Goal: Entertainment & Leisure: Consume media (video, audio)

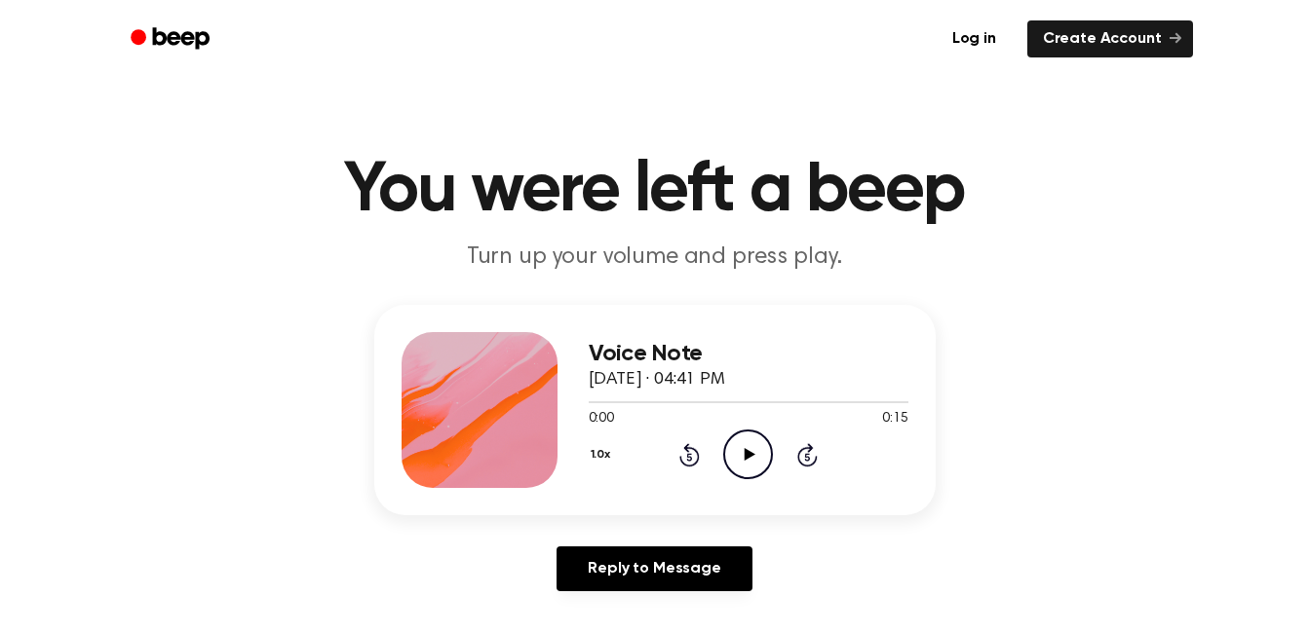
click at [750, 473] on icon "Play Audio" at bounding box center [748, 455] width 50 height 50
click at [746, 462] on icon "Play Audio" at bounding box center [748, 455] width 50 height 50
click at [735, 436] on circle at bounding box center [748, 455] width 48 height 48
click at [745, 434] on icon "Play Audio" at bounding box center [748, 455] width 50 height 50
click at [737, 460] on icon "Play Audio" at bounding box center [748, 455] width 50 height 50
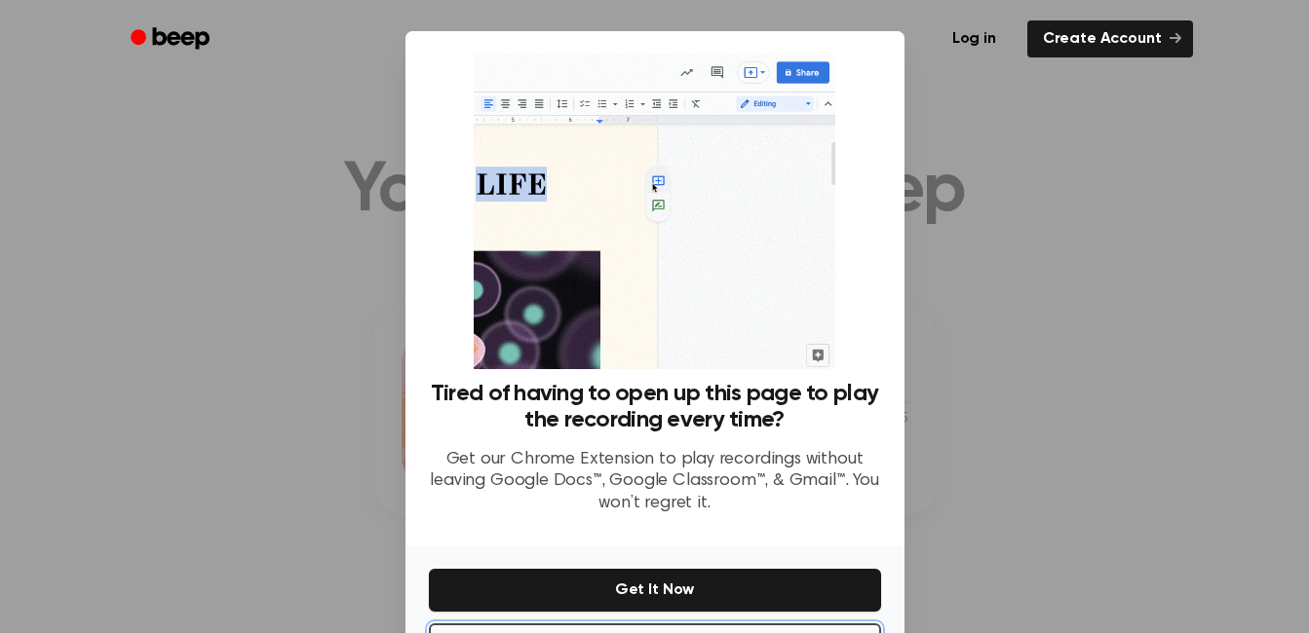
click at [678, 624] on button "No Thanks" at bounding box center [655, 645] width 452 height 43
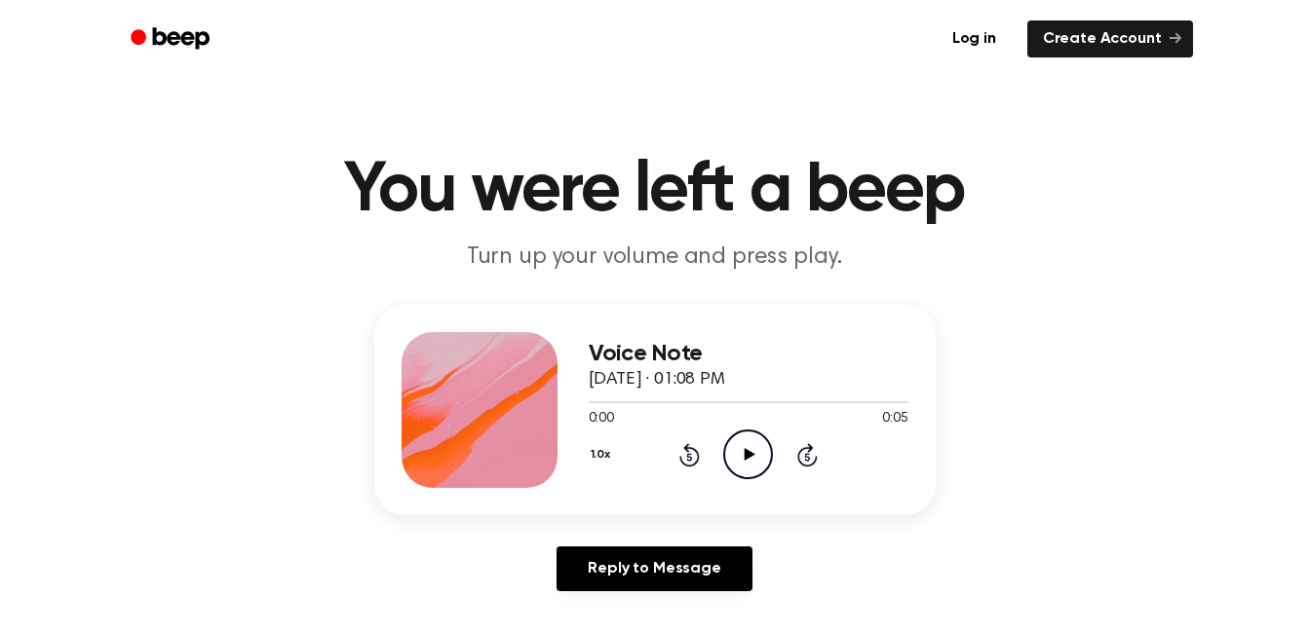
click at [738, 435] on icon "Play Audio" at bounding box center [748, 455] width 50 height 50
click at [742, 452] on icon "Play Audio" at bounding box center [748, 455] width 50 height 50
click at [727, 451] on icon "Play Audio" at bounding box center [748, 455] width 50 height 50
click at [758, 449] on icon "Play Audio" at bounding box center [748, 455] width 50 height 50
click at [738, 439] on icon "Play Audio" at bounding box center [748, 455] width 50 height 50
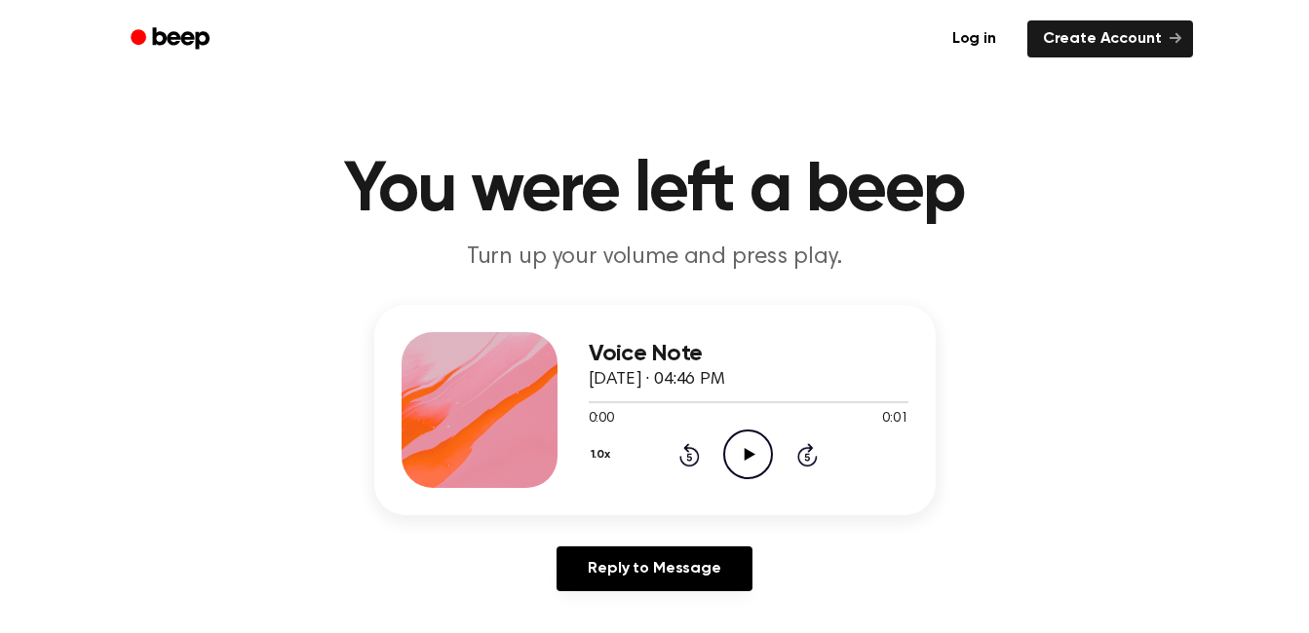
click at [747, 449] on icon "Play Audio" at bounding box center [748, 455] width 50 height 50
click at [743, 467] on icon "Play Audio" at bounding box center [748, 455] width 50 height 50
click at [770, 468] on icon "Play Audio" at bounding box center [748, 455] width 50 height 50
click at [738, 439] on icon "Play Audio" at bounding box center [748, 455] width 50 height 50
click at [758, 440] on icon "Play Audio" at bounding box center [748, 455] width 50 height 50
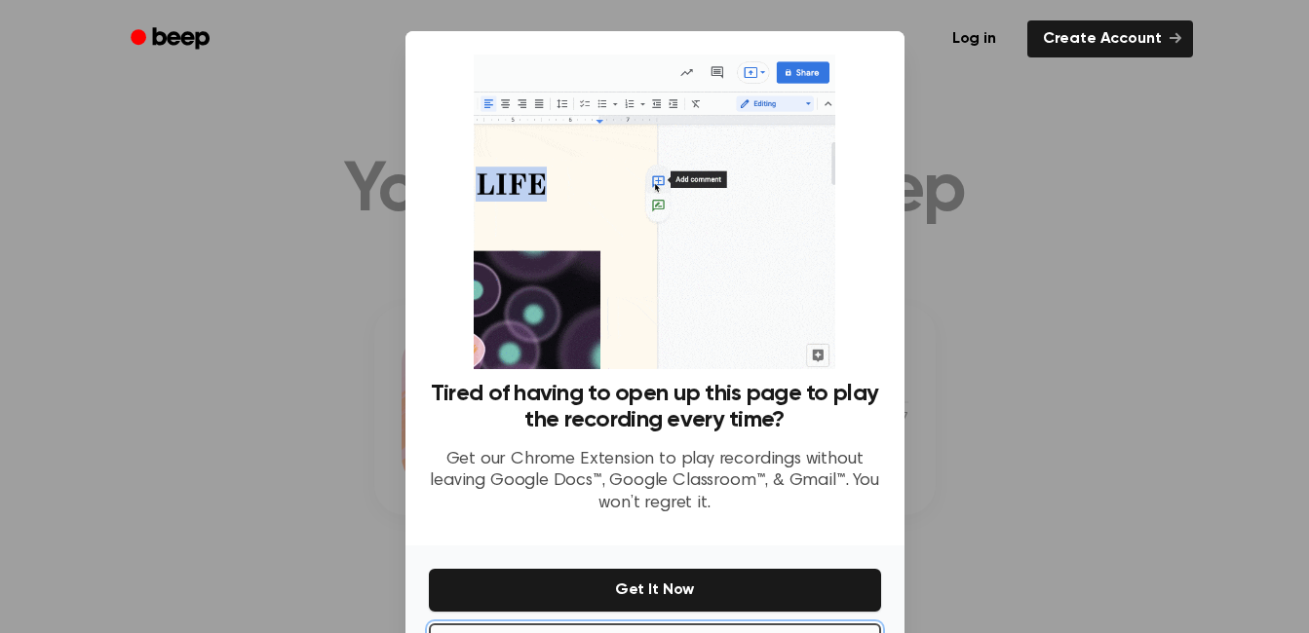
click at [706, 628] on button "No Thanks" at bounding box center [655, 645] width 452 height 43
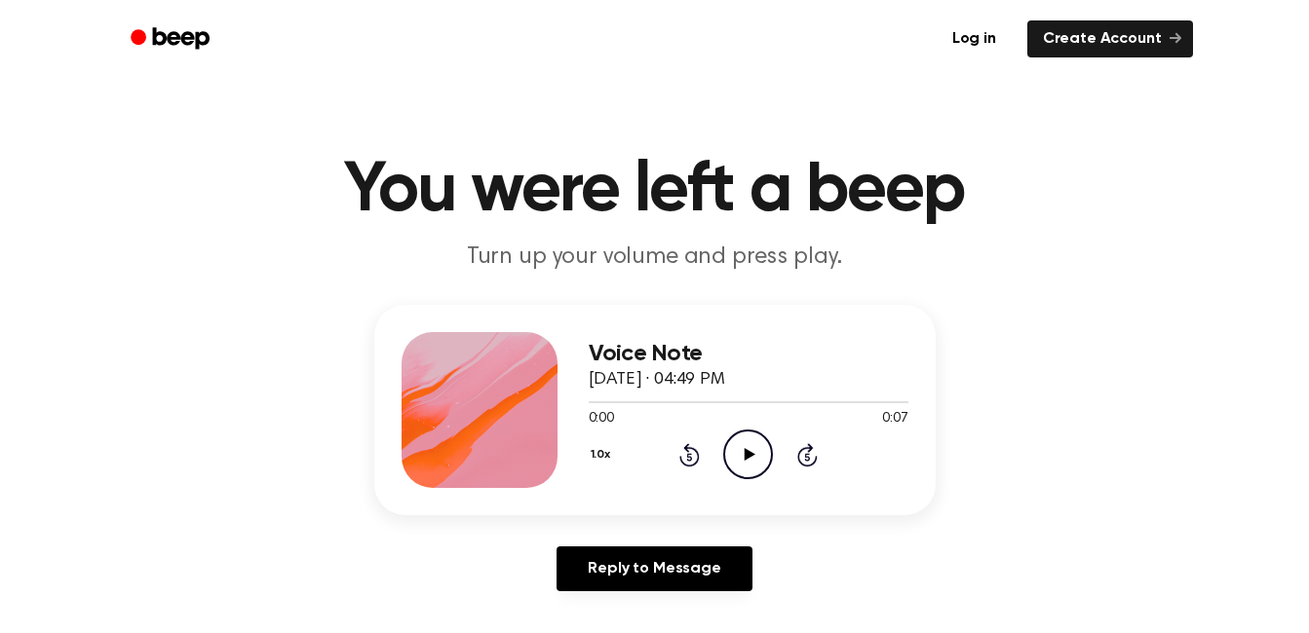
click at [748, 463] on icon "Play Audio" at bounding box center [748, 455] width 50 height 50
click at [752, 457] on icon "Play Audio" at bounding box center [748, 455] width 50 height 50
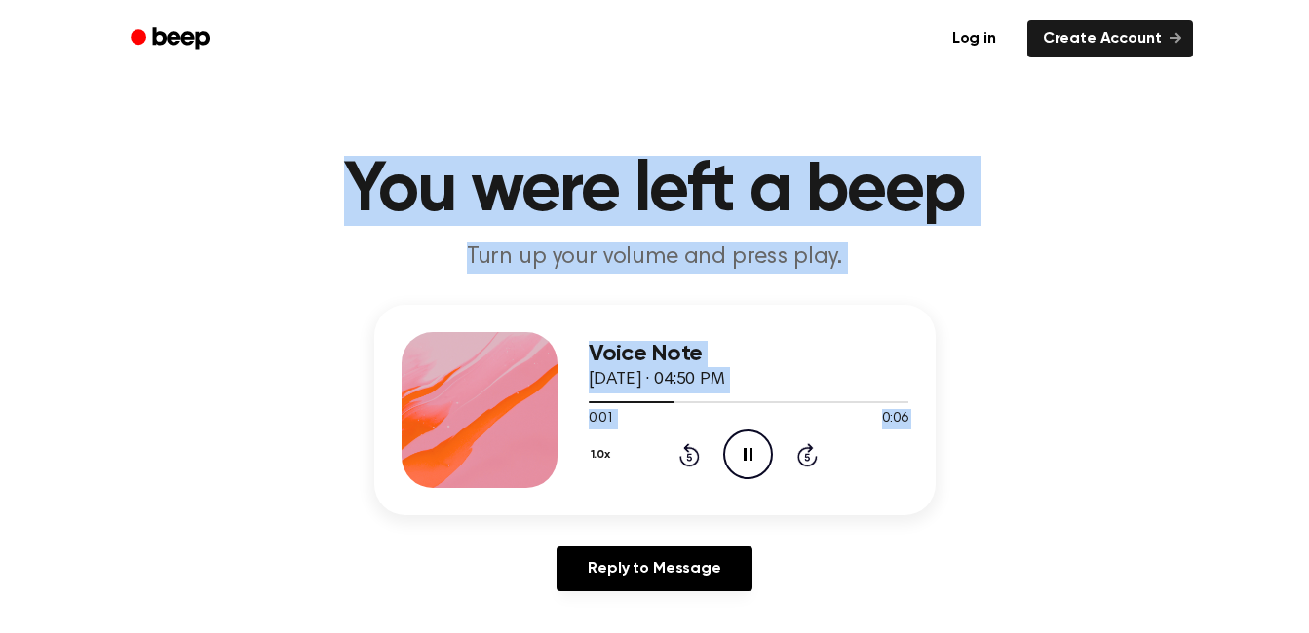
drag, startPoint x: 751, startPoint y: 452, endPoint x: 99, endPoint y: -64, distance: 831.8
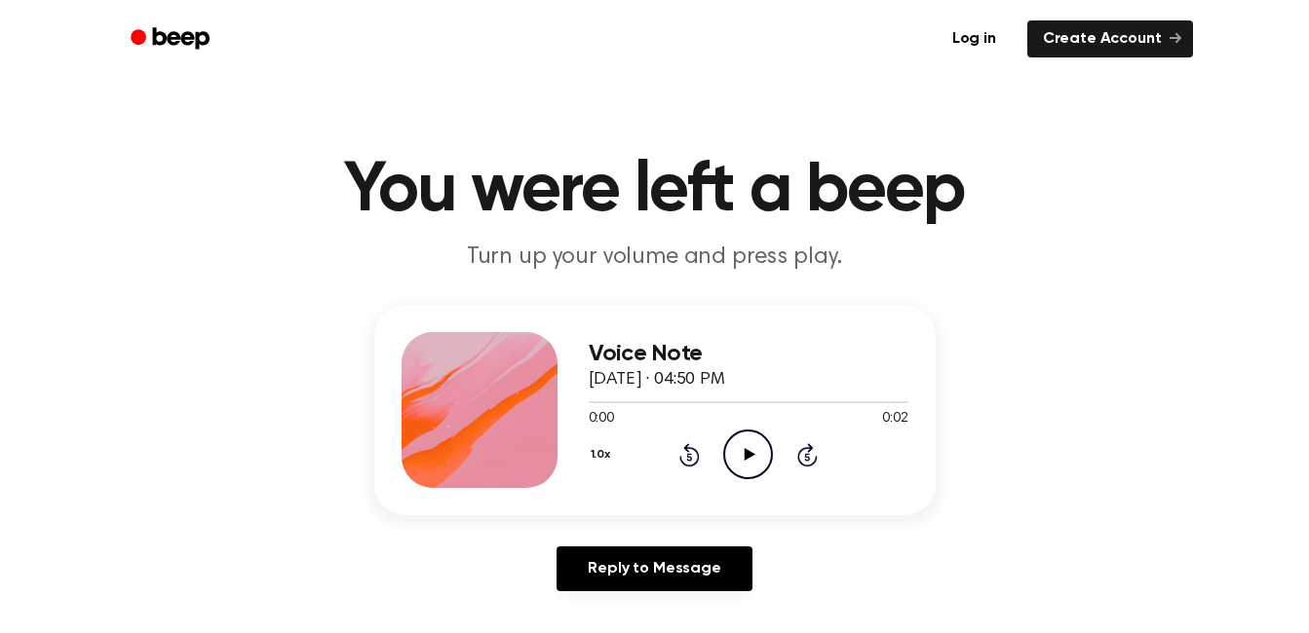
click at [762, 463] on icon "Play Audio" at bounding box center [748, 455] width 50 height 50
click at [753, 455] on icon at bounding box center [750, 454] width 11 height 13
click at [749, 468] on icon "Play Audio" at bounding box center [748, 455] width 50 height 50
click at [755, 454] on icon "Play Audio" at bounding box center [748, 455] width 50 height 50
click at [750, 443] on icon "Play Audio" at bounding box center [748, 455] width 50 height 50
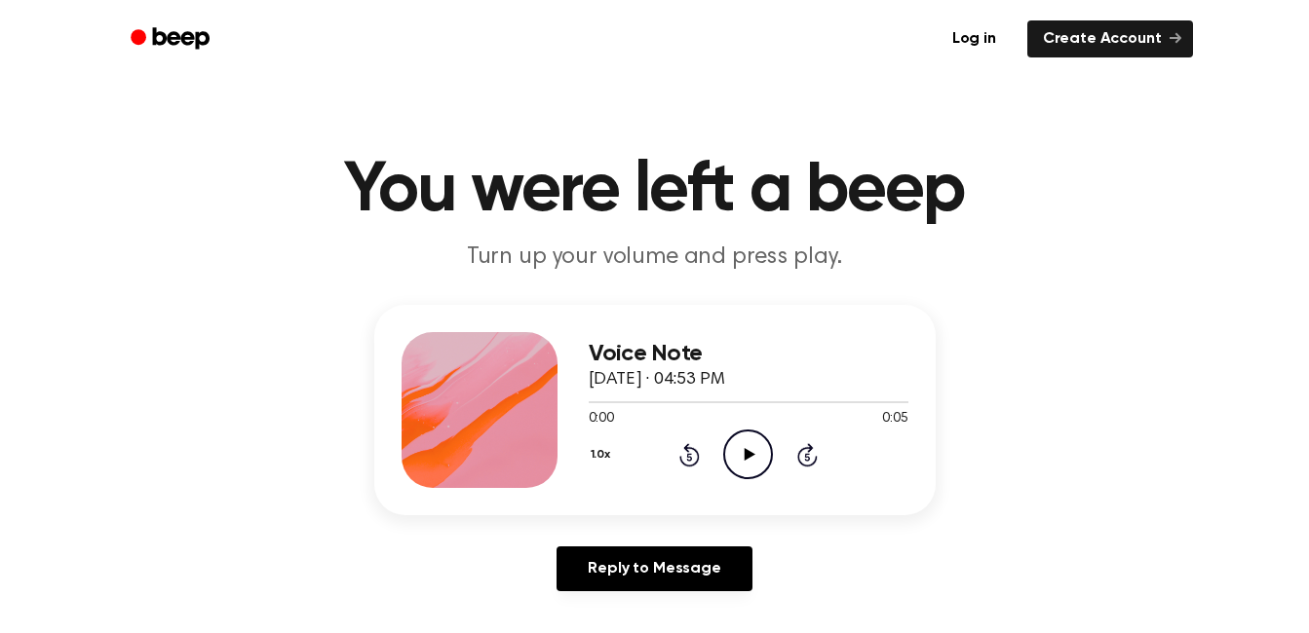
click at [746, 448] on icon "Play Audio" at bounding box center [748, 455] width 50 height 50
click at [742, 446] on icon "Play Audio" at bounding box center [748, 455] width 50 height 50
click at [743, 462] on icon "Play Audio" at bounding box center [748, 455] width 50 height 50
click at [761, 471] on icon "Play Audio" at bounding box center [748, 455] width 50 height 50
click at [755, 464] on icon "Play Audio" at bounding box center [748, 455] width 50 height 50
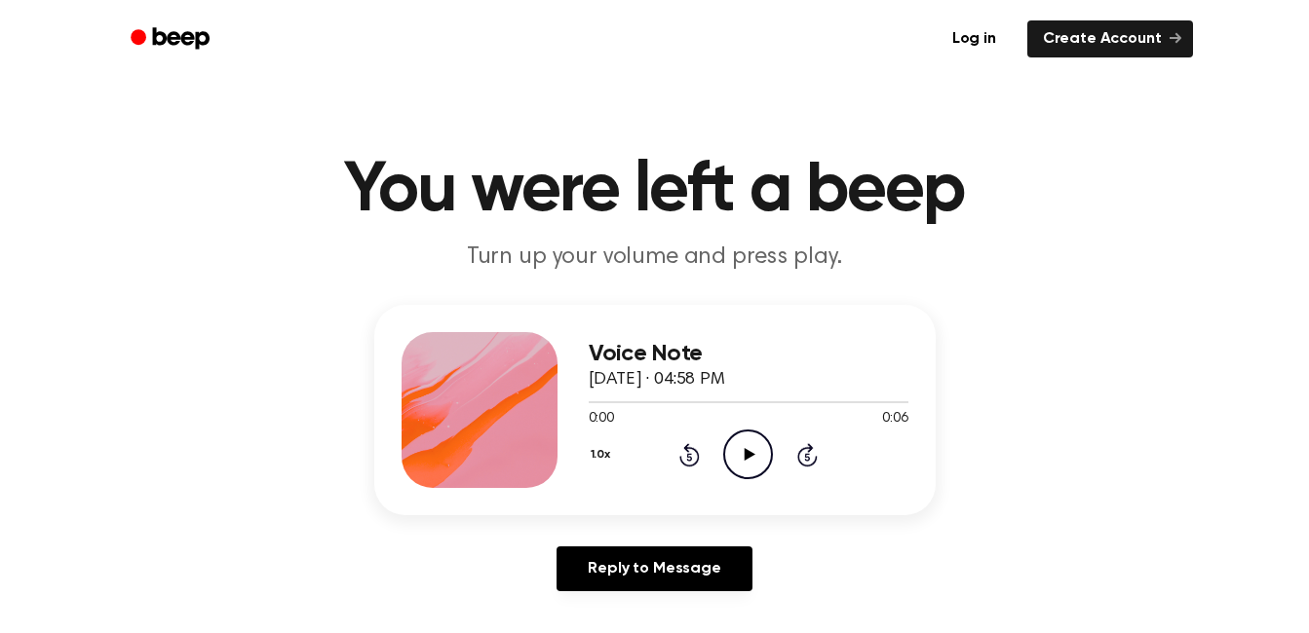
click at [746, 469] on icon "Play Audio" at bounding box center [748, 455] width 50 height 50
click at [764, 452] on icon "Play Audio" at bounding box center [748, 455] width 50 height 50
click at [738, 447] on icon "Play Audio" at bounding box center [748, 455] width 50 height 50
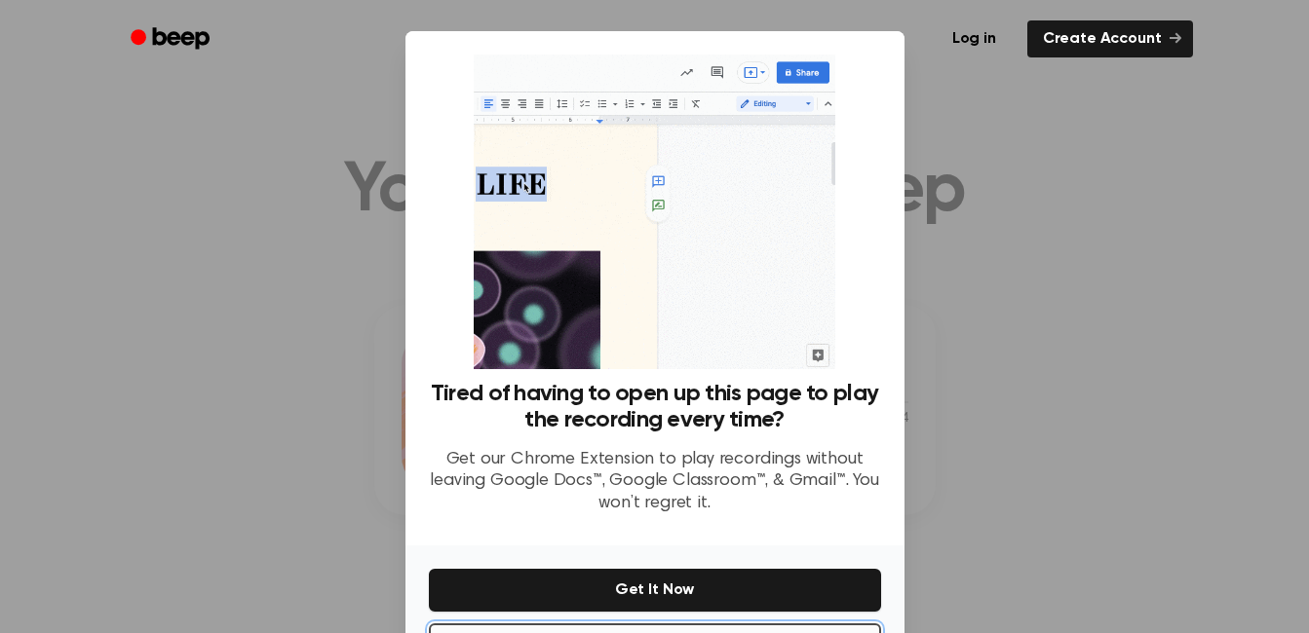
click at [616, 628] on button "No Thanks" at bounding box center [655, 645] width 452 height 43
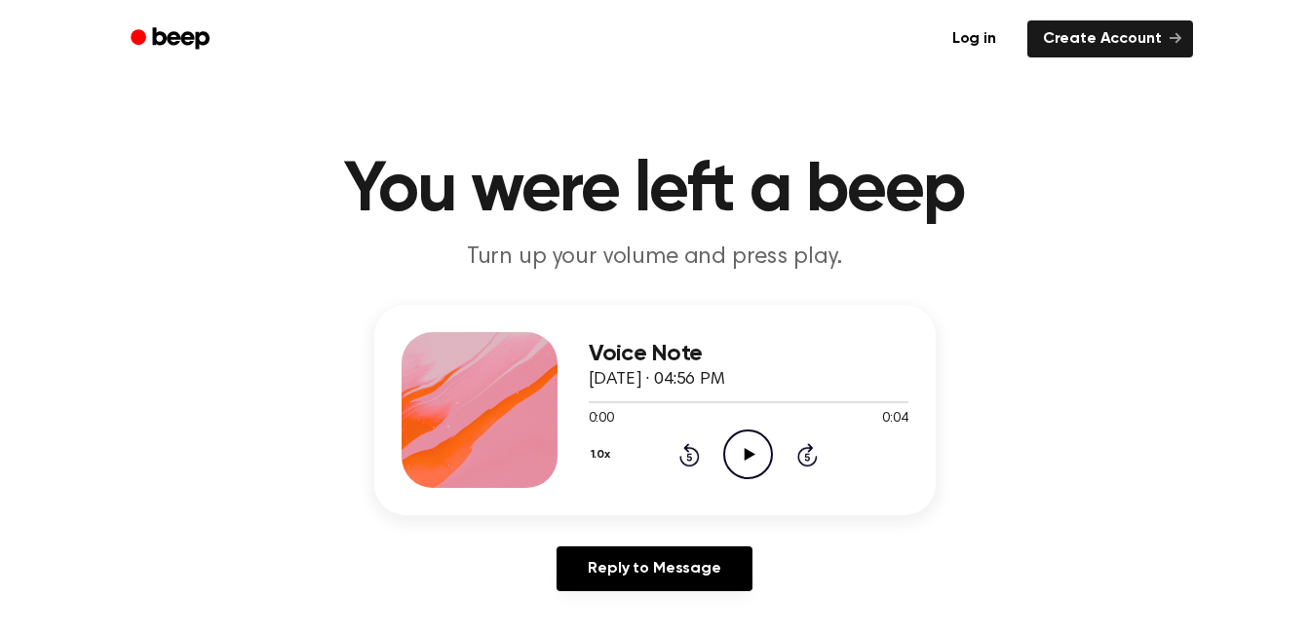
drag, startPoint x: 752, startPoint y: 457, endPoint x: 774, endPoint y: 449, distance: 22.8
click at [774, 449] on div "1.0x Rewind 5 seconds Play Audio Skip 5 seconds" at bounding box center [749, 455] width 320 height 50
drag, startPoint x: 754, startPoint y: 449, endPoint x: 754, endPoint y: 466, distance: 16.6
click at [754, 466] on icon "Play Audio" at bounding box center [748, 455] width 50 height 50
